Goal: Obtain resource: Download file/media

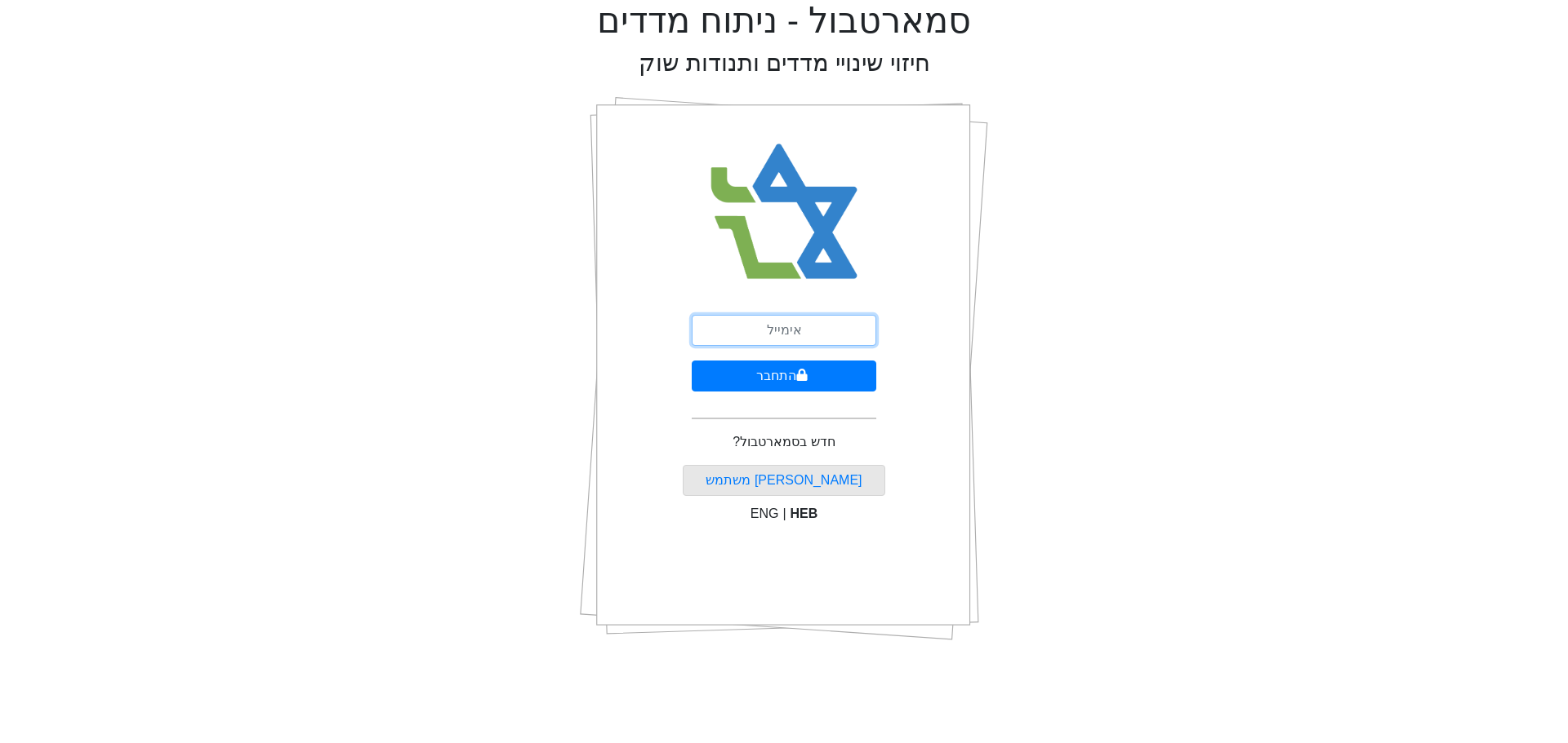
click at [820, 330] on input "email" at bounding box center [784, 331] width 184 height 31
click at [837, 331] on input "email" at bounding box center [784, 331] width 184 height 31
type input "M"
type input "[EMAIL_ADDRESS][DOMAIN_NAME]"
click at [692, 361] on button "התחבר" at bounding box center [784, 377] width 184 height 31
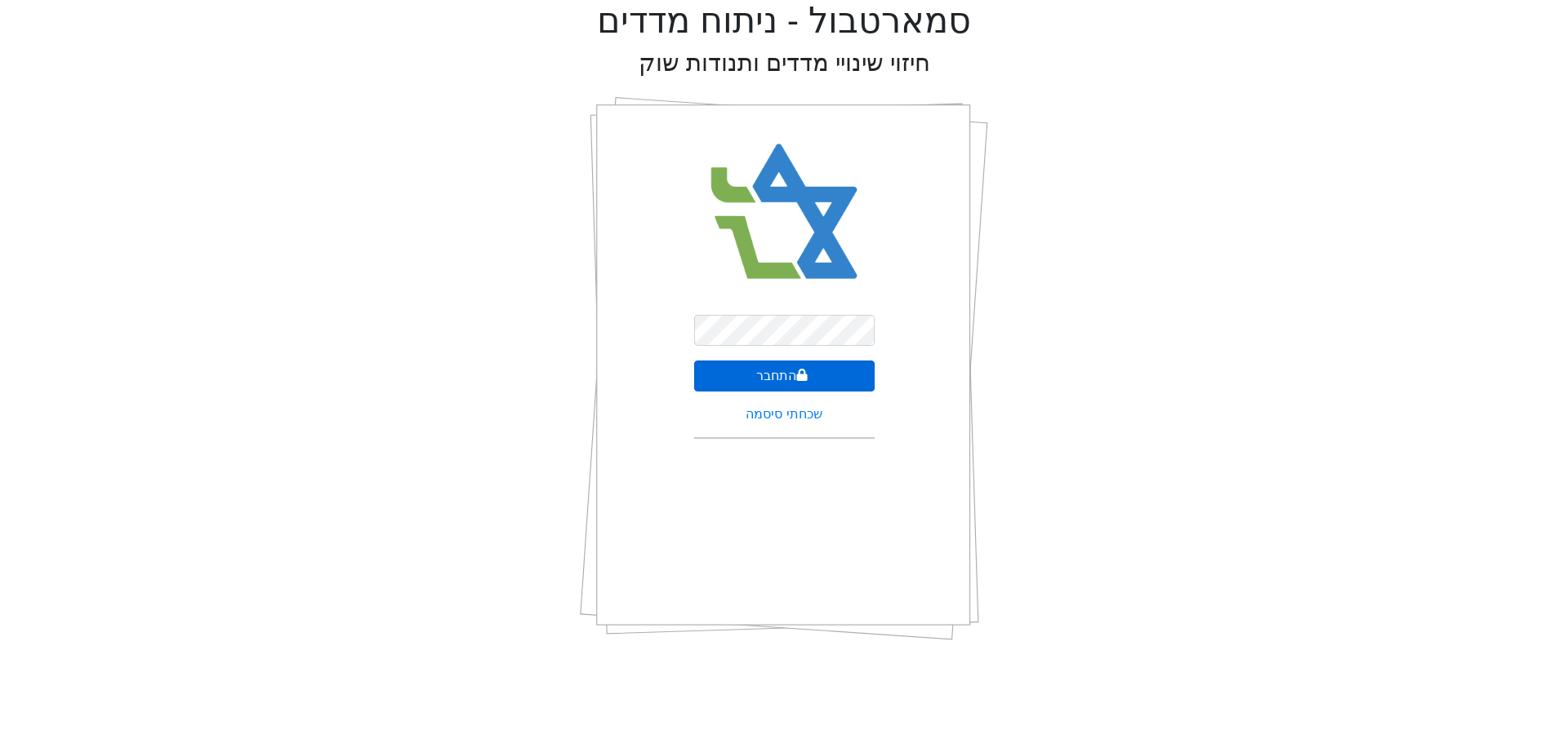
click at [797, 375] on icon "submit" at bounding box center [802, 375] width 10 height 12
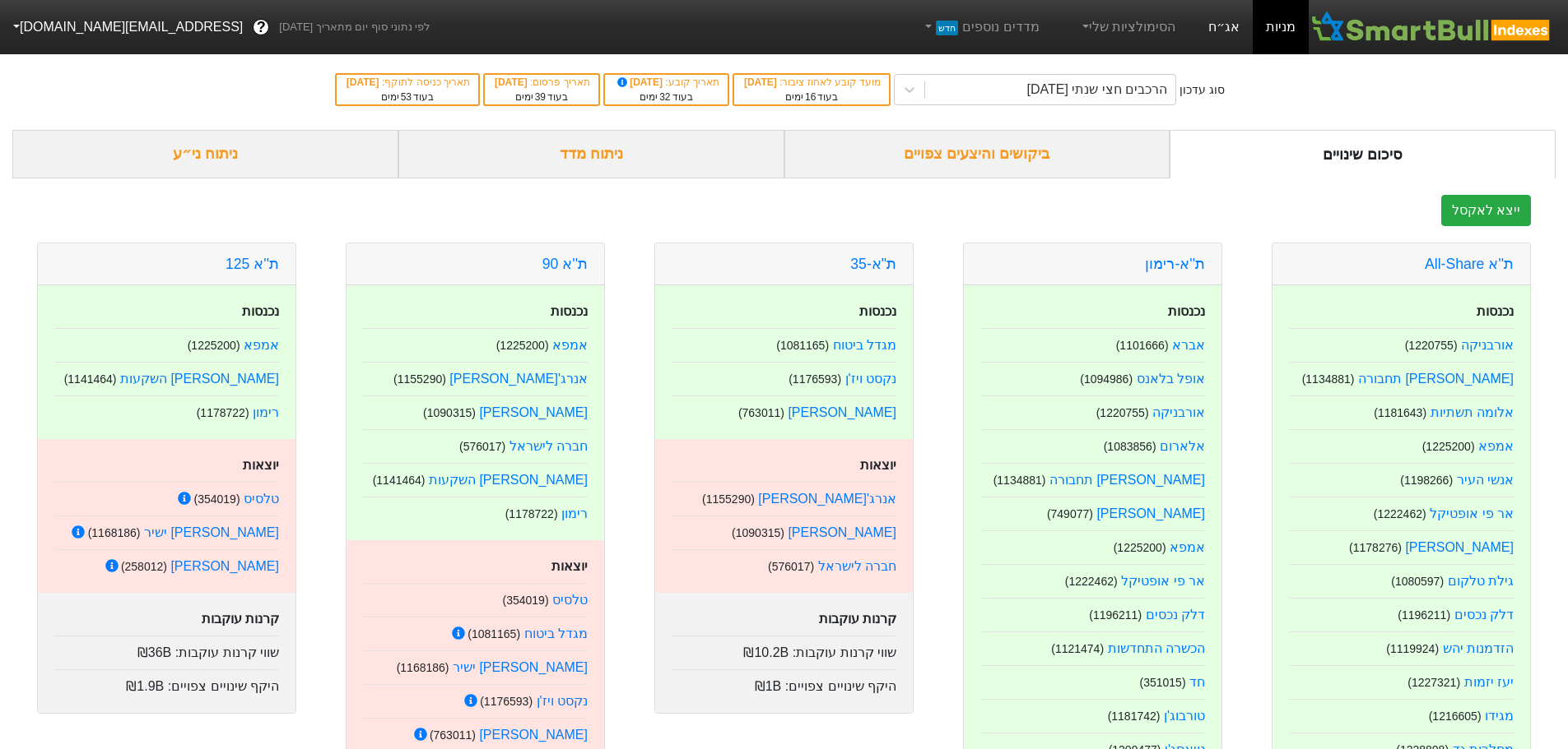
click at [1218, 18] on link "אג״ח" at bounding box center [1223, 27] width 57 height 55
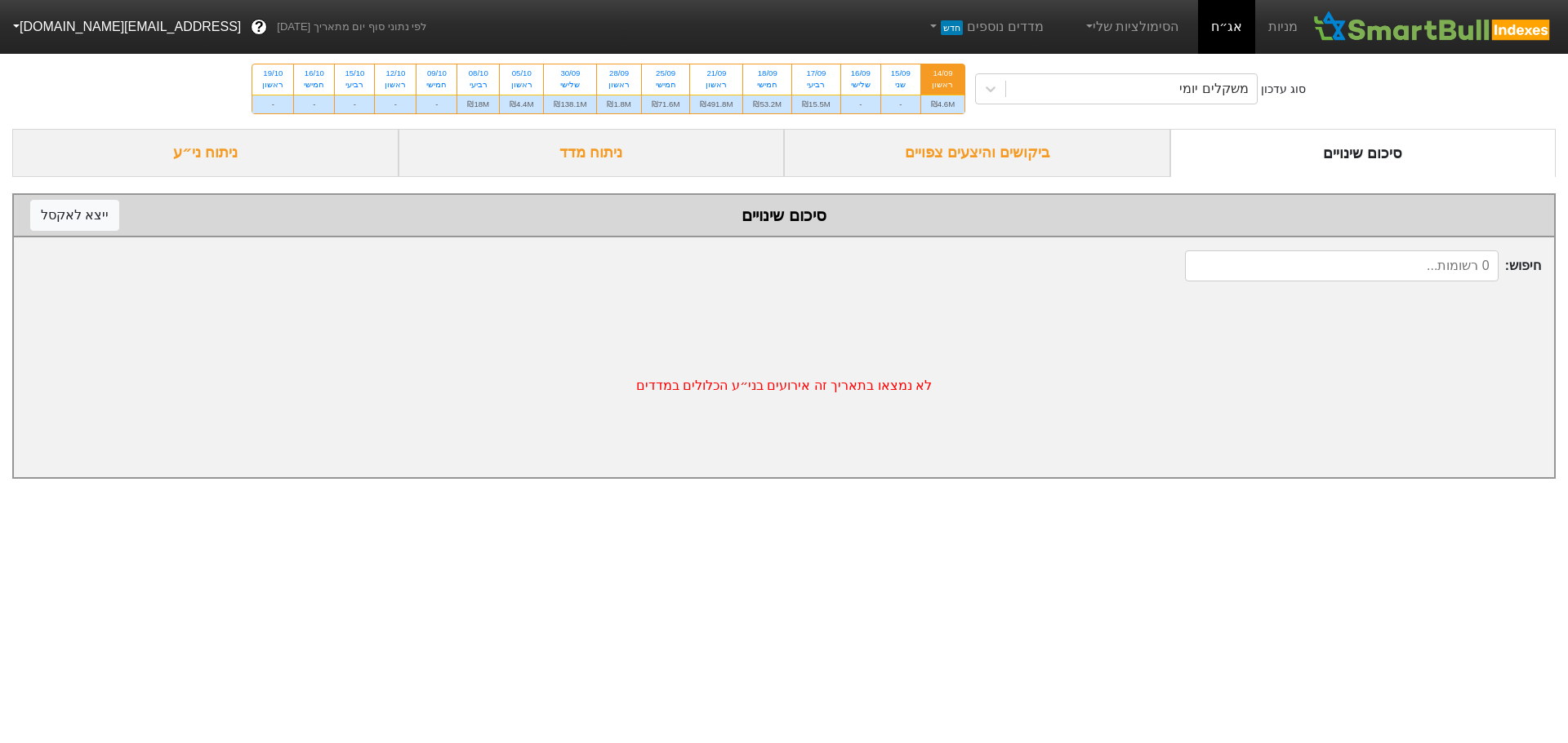
click at [1134, 72] on div "סוג עדכון משקלים יומי 14/09 ראשון ₪4.6M 15/09 שני - 16/09 שלישי - 17/09 רביעי ₪…" at bounding box center [784, 89] width 1568 height 80
click at [1132, 82] on div "משקלים יומי" at bounding box center [1131, 89] width 250 height 30
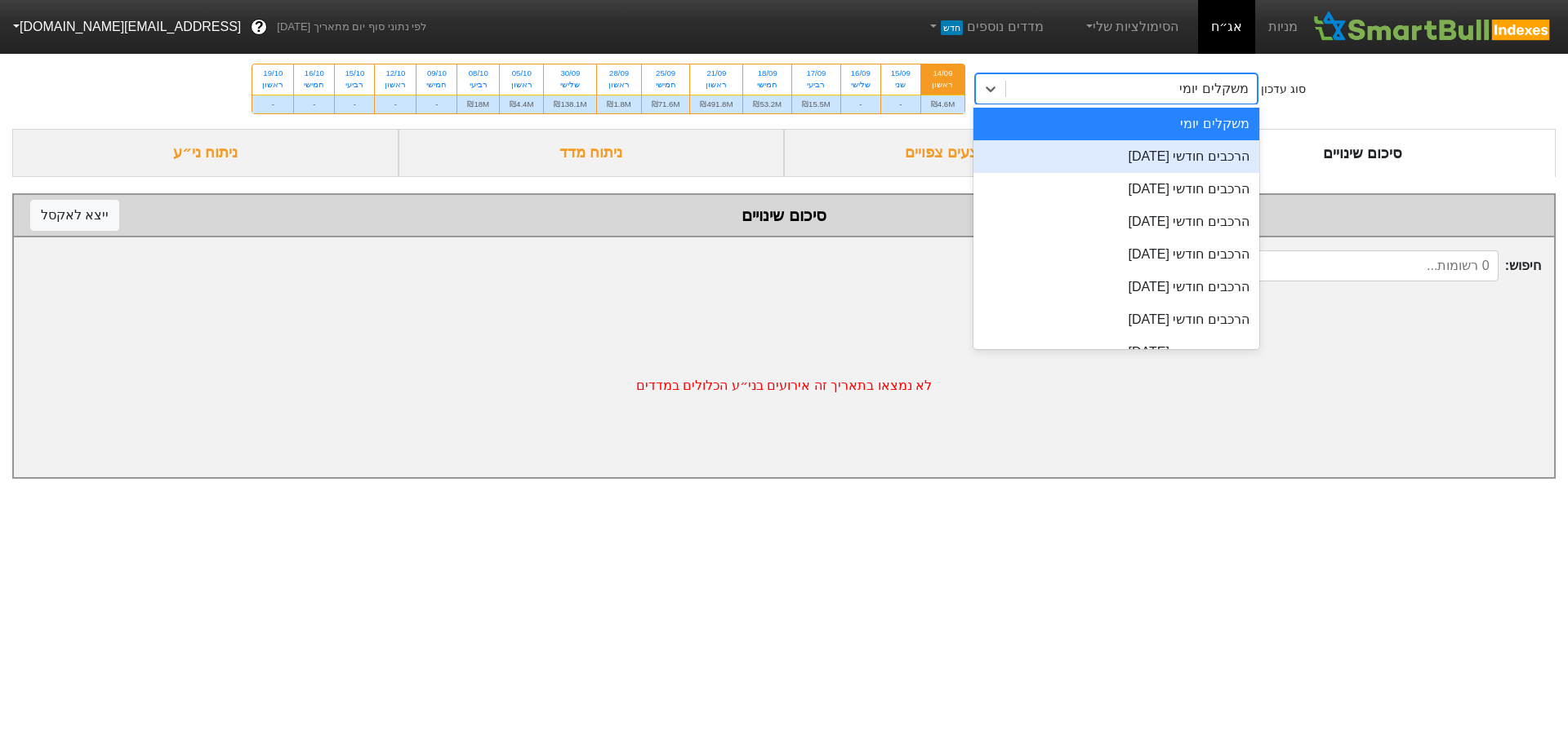
click at [1099, 162] on div "הרכבים חודשי [DATE]" at bounding box center [1115, 156] width 285 height 32
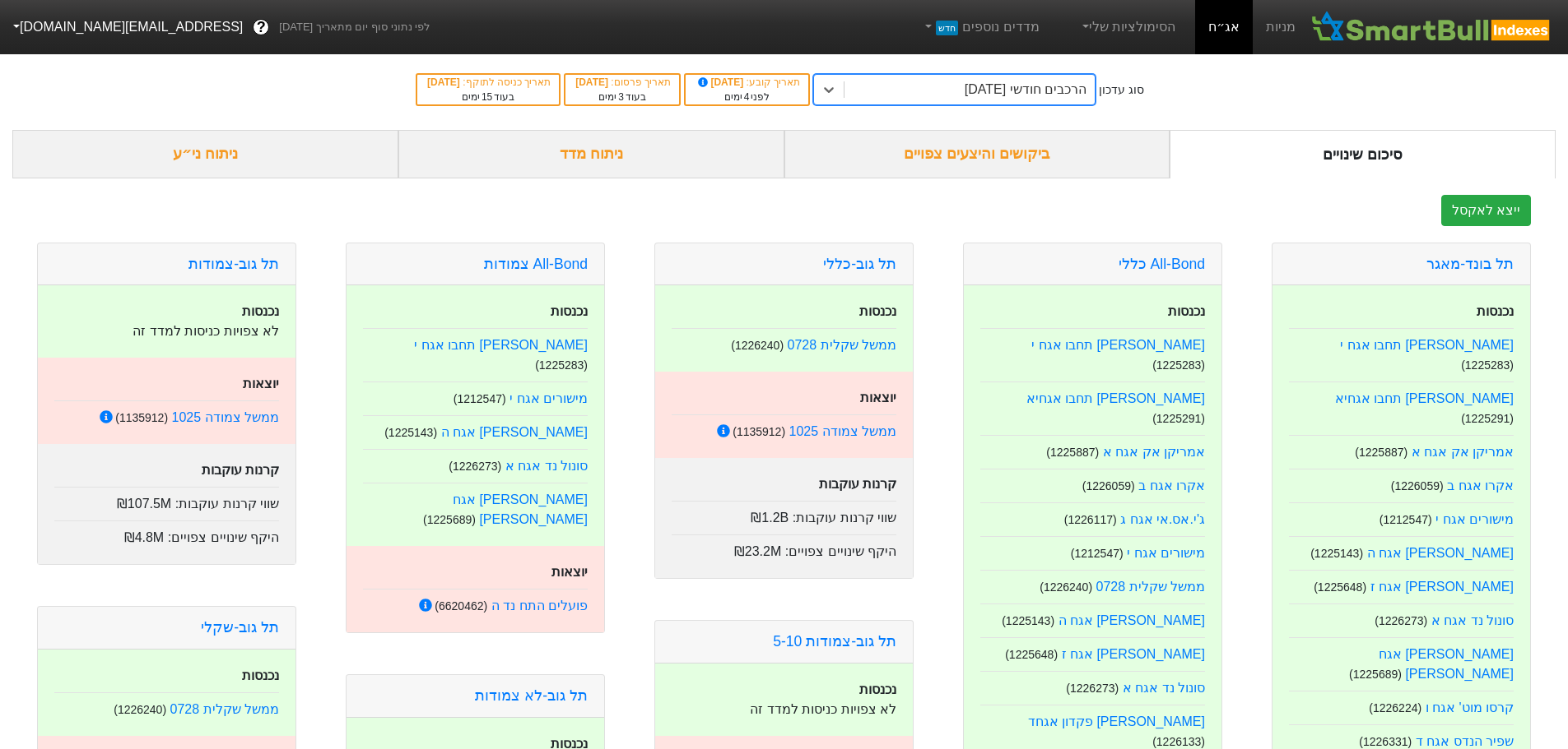
click at [1016, 156] on div "ביקושים והיצעים צפויים" at bounding box center [977, 154] width 386 height 48
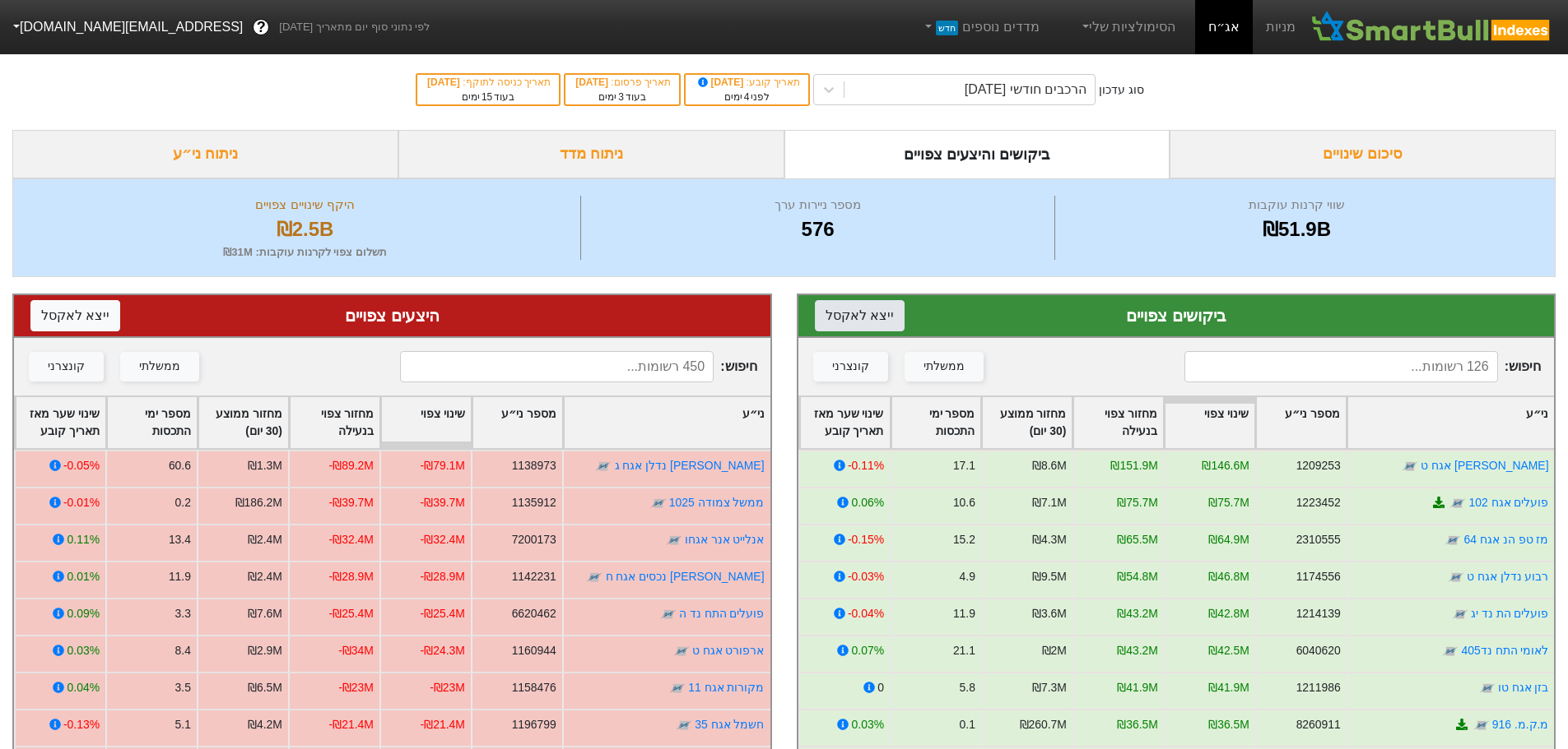
click at [863, 310] on button "ייצא ל אקסל" at bounding box center [859, 316] width 90 height 32
click at [43, 318] on button "ייצא ל אקסל" at bounding box center [76, 316] width 90 height 32
